Goal: Information Seeking & Learning: Find contact information

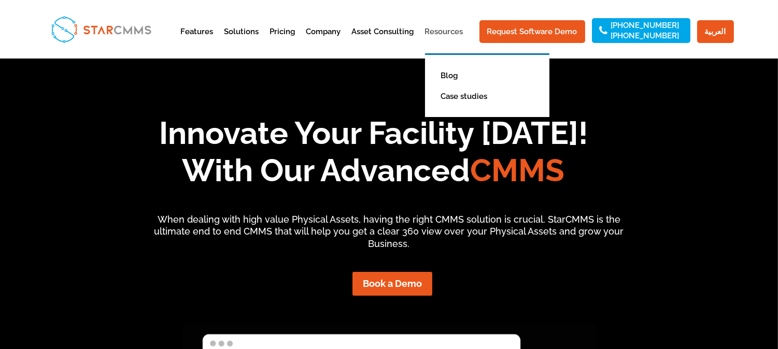
scroll to position [9, 9]
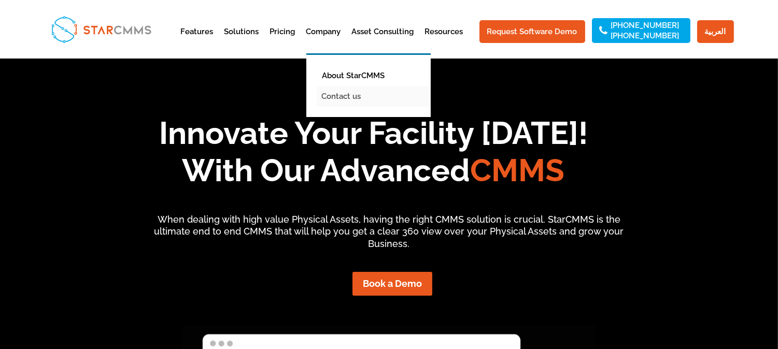
click at [345, 91] on link "Contact us" at bounding box center [376, 96] width 119 height 21
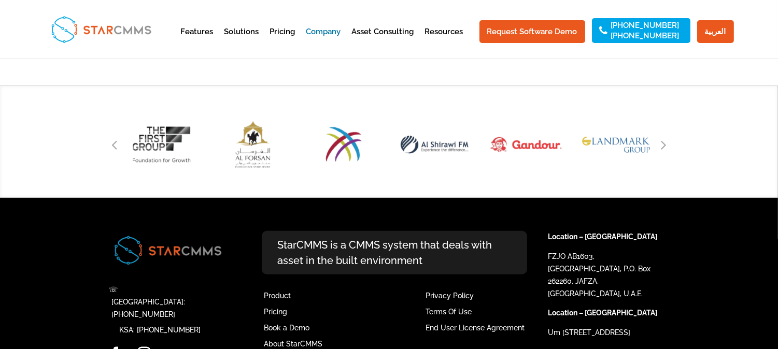
scroll to position [1216, 0]
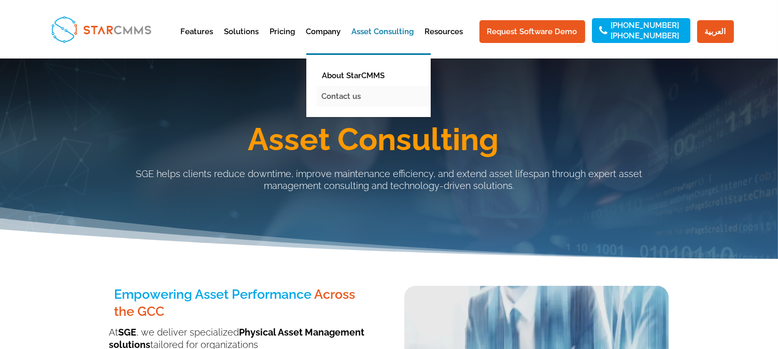
click at [353, 103] on link "Contact us" at bounding box center [376, 96] width 119 height 21
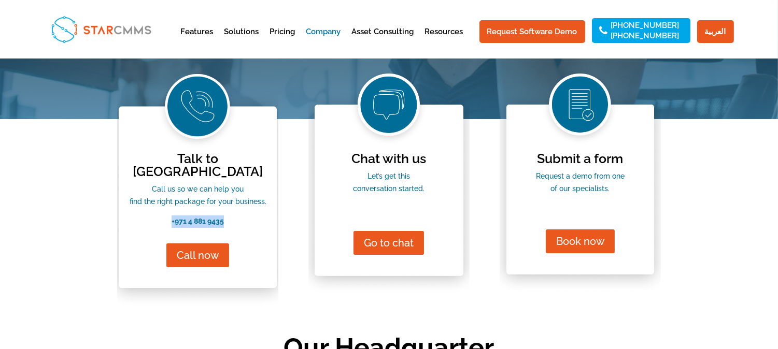
drag, startPoint x: 227, startPoint y: 209, endPoint x: 160, endPoint y: 208, distance: 67.4
click at [160, 216] on p "+ 971 4 881 9435" at bounding box center [197, 222] width 161 height 12
copy link "+ 971 4 881 9435"
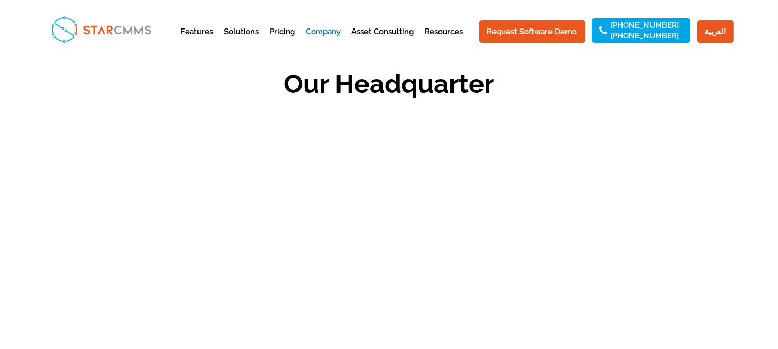
scroll to position [460, 0]
